Goal: Check status: Check status

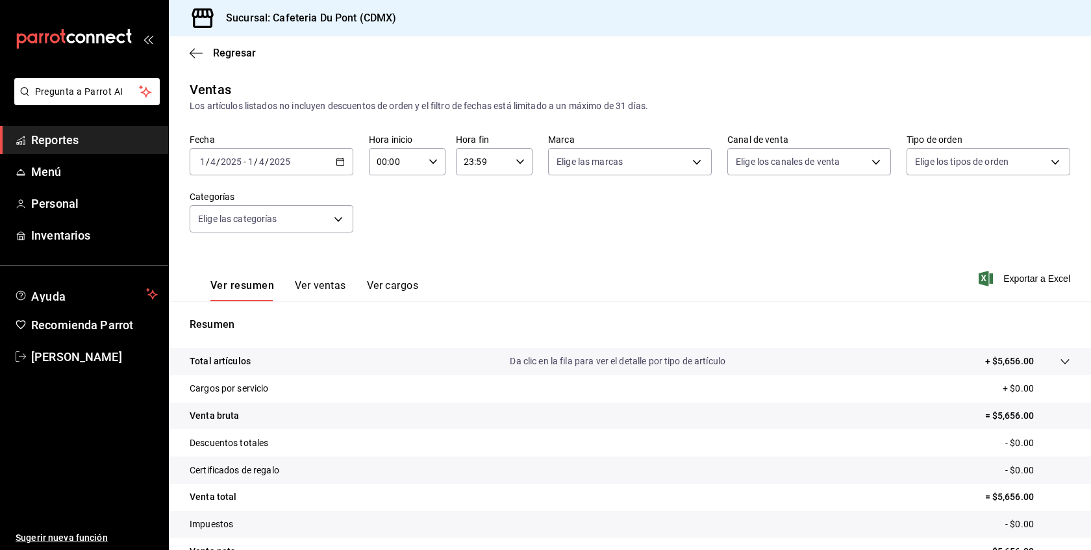
click at [327, 180] on div "Fecha [DATE] [DATE] - [DATE] [DATE] Hora inicio 00:00 Hora inicio Hora fin 23:5…" at bounding box center [630, 191] width 880 height 114
click at [324, 168] on div "[DATE] [DATE] - [DATE] [DATE]" at bounding box center [272, 161] width 164 height 27
click at [298, 194] on span "Hoy" at bounding box center [251, 201] width 101 height 14
click at [335, 154] on div "[DATE] [DATE] - [DATE] [DATE]" at bounding box center [272, 161] width 164 height 27
click at [588, 273] on div "Ver resumen Ver ventas Ver cargos Exportar a Excel" at bounding box center [630, 274] width 922 height 53
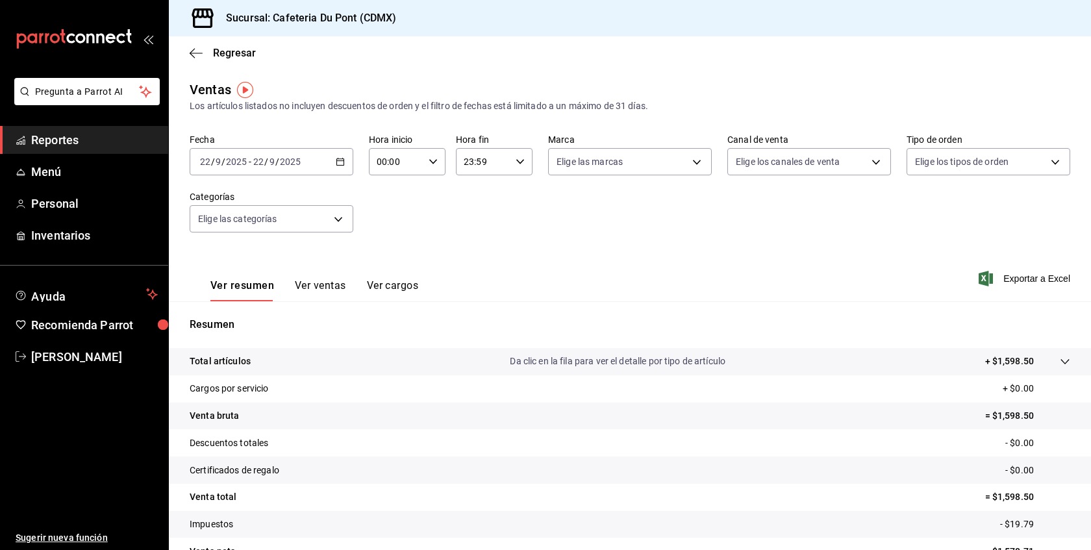
click at [324, 279] on button "Ver ventas" at bounding box center [320, 290] width 51 height 22
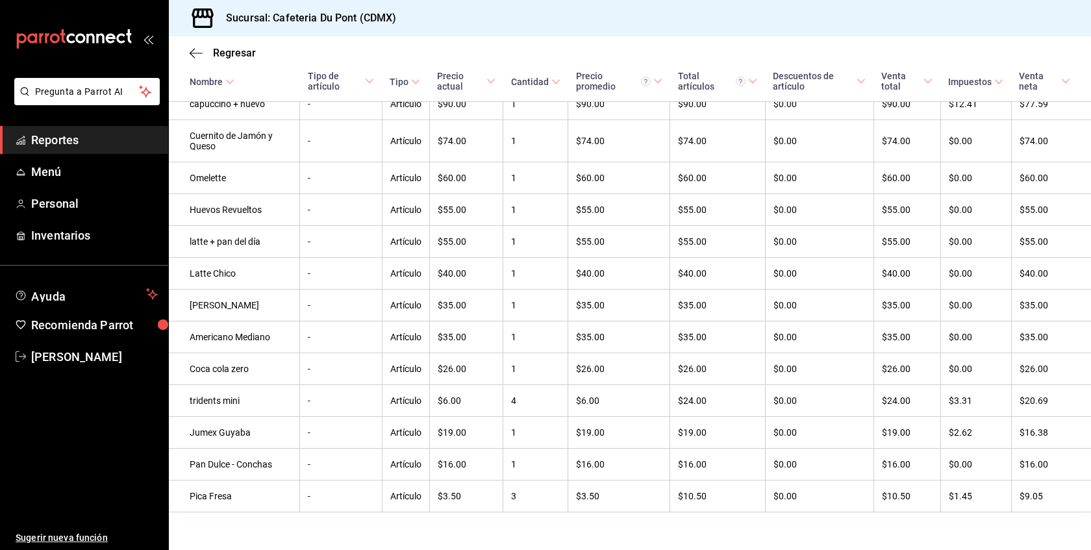
scroll to position [432, 0]
